Goal: Task Accomplishment & Management: Manage account settings

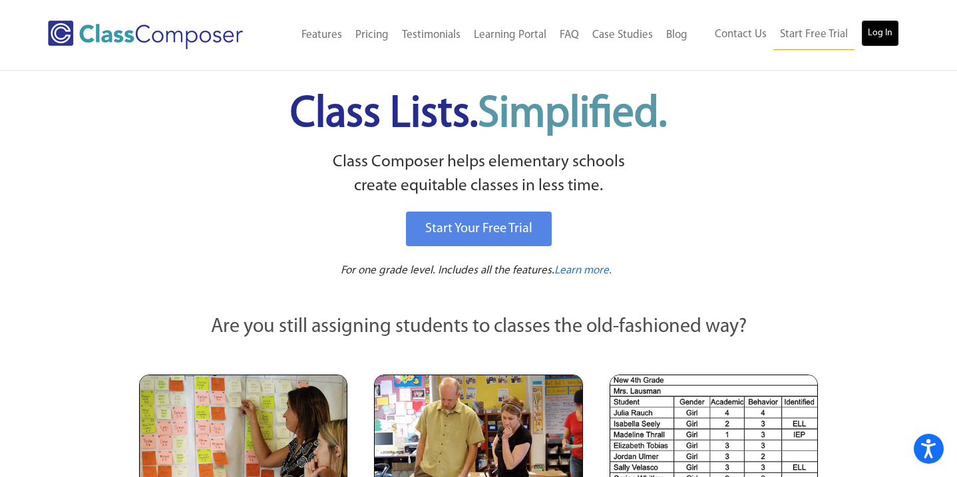
click at [881, 39] on link "Log In" at bounding box center [880, 33] width 38 height 27
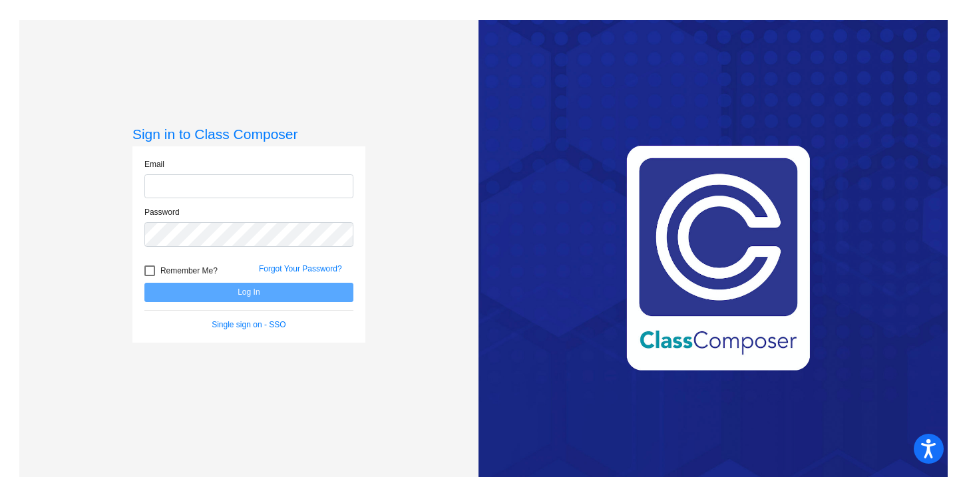
type input "ckeil@sd27j.net"
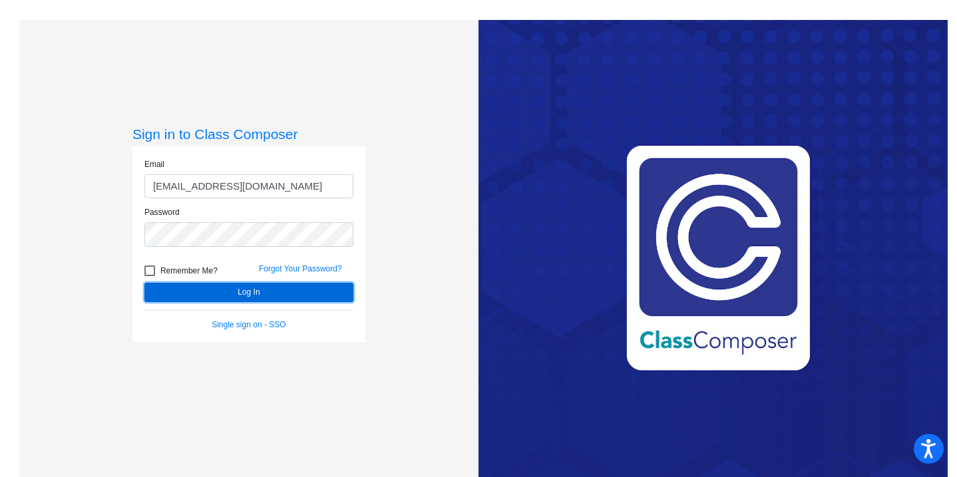
click at [249, 297] on button "Log In" at bounding box center [248, 292] width 209 height 19
